Goal: Communication & Community: Answer question/provide support

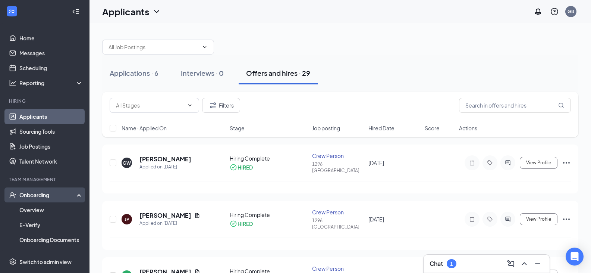
click at [52, 197] on div "Onboarding" at bounding box center [47, 194] width 57 height 7
click at [51, 194] on div "Onboarding" at bounding box center [47, 194] width 57 height 7
click at [46, 211] on link "Overview" at bounding box center [51, 209] width 64 height 15
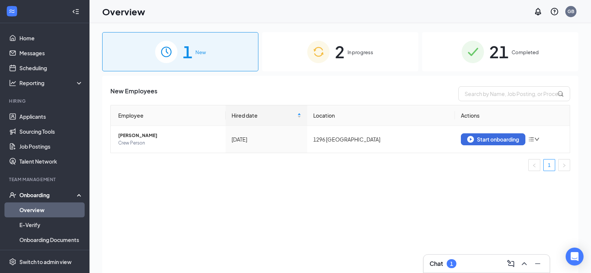
click at [356, 46] on div "2 In progress" at bounding box center [340, 51] width 156 height 39
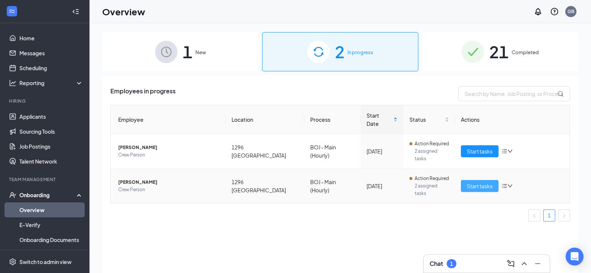
click at [483, 182] on span "Start tasks" at bounding box center [480, 186] width 26 height 8
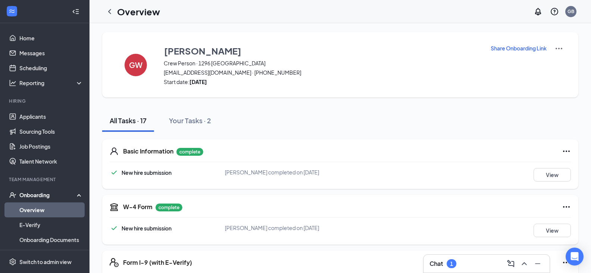
click at [443, 266] on h3 "Chat" at bounding box center [436, 263] width 13 height 8
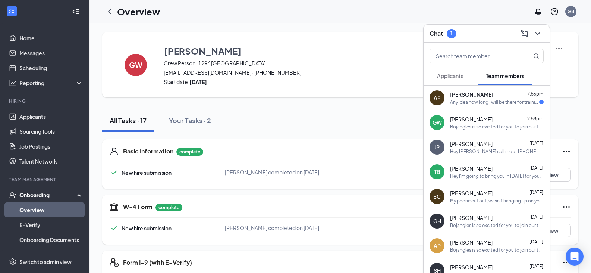
click at [473, 101] on div "Any idea how long I will be there for training?" at bounding box center [494, 102] width 89 height 6
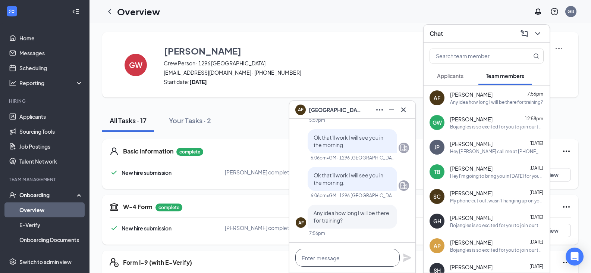
click at [322, 256] on textarea at bounding box center [347, 257] width 104 height 18
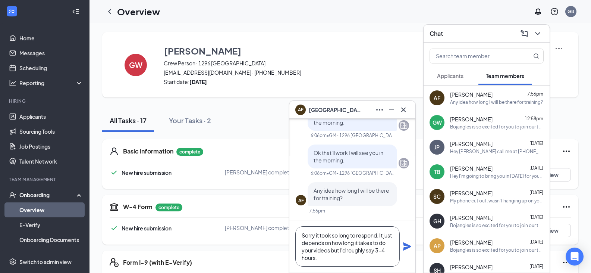
type textarea "Sorry it took so long to respond. It just depends on how long it takes to do yo…"
click at [405, 246] on icon "Plane" at bounding box center [407, 246] width 9 height 9
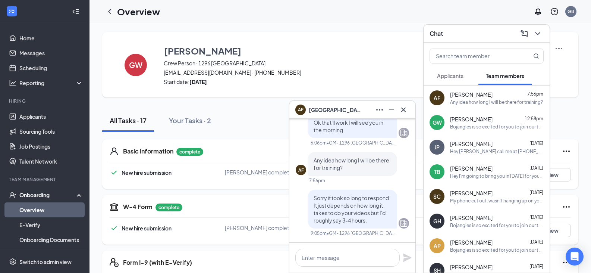
scroll to position [0, 0]
click at [490, 128] on div "Bojangles is so excited for you to join our team! Do you know anyone else who m…" at bounding box center [497, 126] width 94 height 6
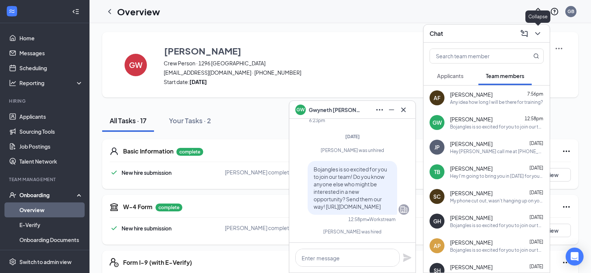
click at [538, 31] on icon "ChevronDown" at bounding box center [537, 33] width 9 height 9
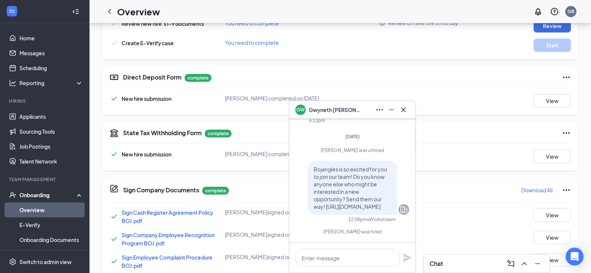
scroll to position [169, 0]
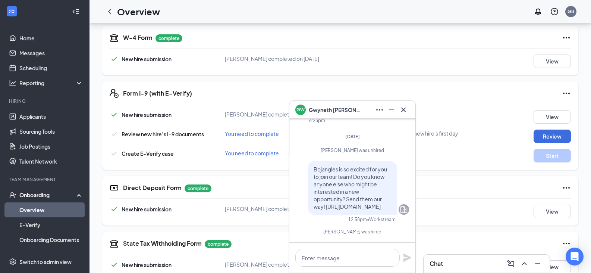
click at [437, 262] on h3 "Chat" at bounding box center [436, 263] width 13 height 8
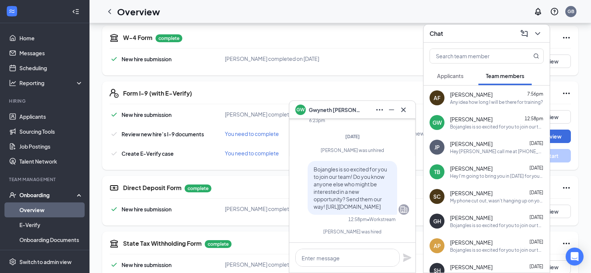
click at [479, 115] on span "[PERSON_NAME]" at bounding box center [471, 118] width 43 height 7
click at [332, 258] on textarea at bounding box center [347, 257] width 104 height 18
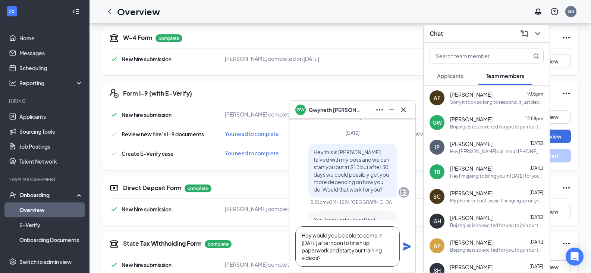
scroll to position [-149, 0]
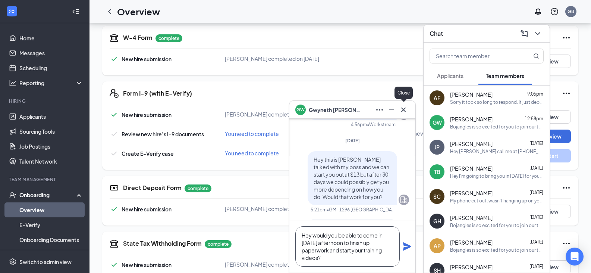
type textarea "Hey would you be able to come in [DATE] afternoon to finish up paperwork and st…"
click at [404, 111] on icon "Cross" at bounding box center [403, 109] width 9 height 9
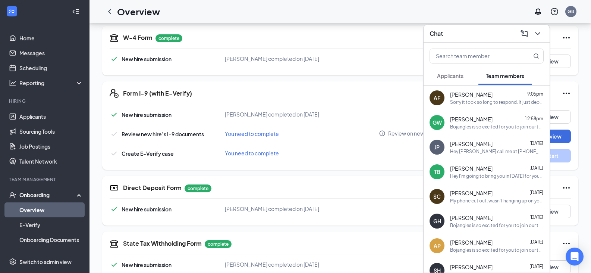
click at [385, 13] on div "Overview GB" at bounding box center [341, 11] width 502 height 23
click at [541, 31] on icon "ChevronDown" at bounding box center [537, 33] width 9 height 9
